Goal: Information Seeking & Learning: Learn about a topic

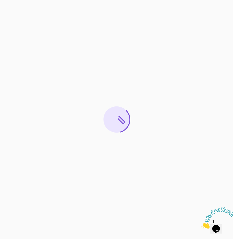
click at [201, 225] on icon "Close" at bounding box center [201, 227] width 0 height 5
click at [217, 227] on icon "Chat widget" at bounding box center [216, 229] width 8 height 8
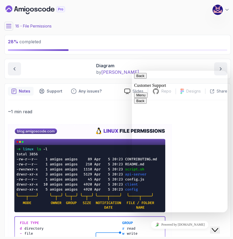
click at [140, 79] on button "Back" at bounding box center [140, 76] width 13 height 6
click at [218, 227] on icon "Close Chat This icon closes the chat window." at bounding box center [214, 230] width 7 height 7
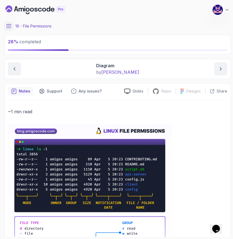
click at [9, 26] on icon at bounding box center [8, 25] width 5 height 5
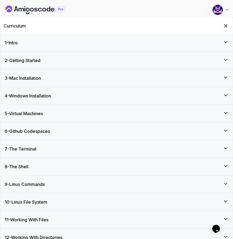
click at [53, 148] on div "7 - The Terminal" at bounding box center [116, 149] width 223 height 7
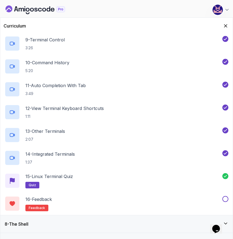
scroll to position [323, 0]
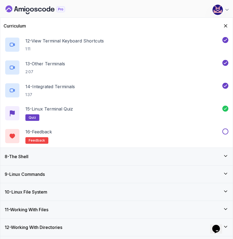
click at [86, 155] on div "8 - The Shell" at bounding box center [116, 157] width 223 height 7
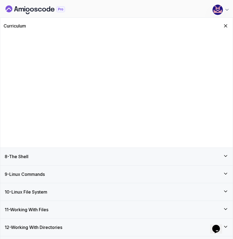
scroll to position [43, 0]
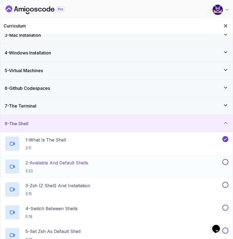
click at [76, 167] on h2 "2 - Available And Default Shells 3:23" at bounding box center [56, 167] width 63 height 14
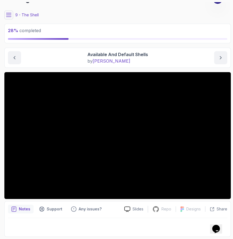
scroll to position [10, 0]
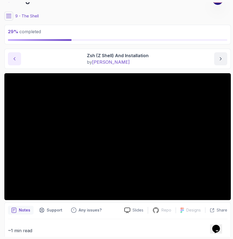
click at [19, 60] on button "previous content" at bounding box center [14, 58] width 13 height 13
click at [220, 59] on icon "next content" at bounding box center [220, 58] width 5 height 5
click at [11, 55] on button "previous content" at bounding box center [14, 58] width 13 height 13
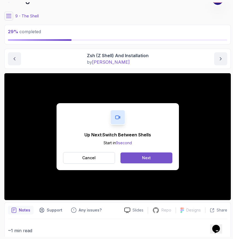
click at [151, 158] on button "Next" at bounding box center [146, 158] width 52 height 11
click at [145, 159] on div "Mark as completed" at bounding box center [146, 157] width 37 height 5
click at [149, 159] on div "Mark as completed" at bounding box center [146, 157] width 37 height 5
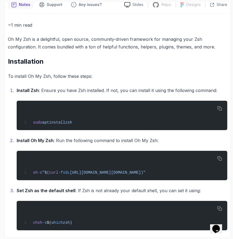
scroll to position [218, 0]
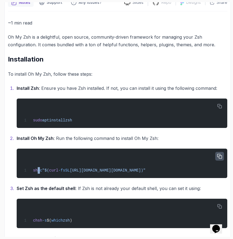
click at [218, 157] on icon "button" at bounding box center [219, 156] width 4 height 4
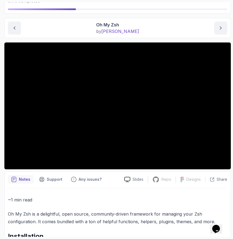
scroll to position [0, 0]
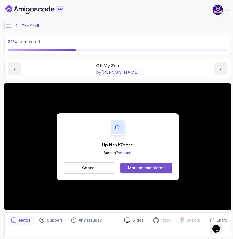
click at [147, 168] on div "Mark as completed" at bounding box center [146, 168] width 37 height 5
